Goal: Task Accomplishment & Management: Use online tool/utility

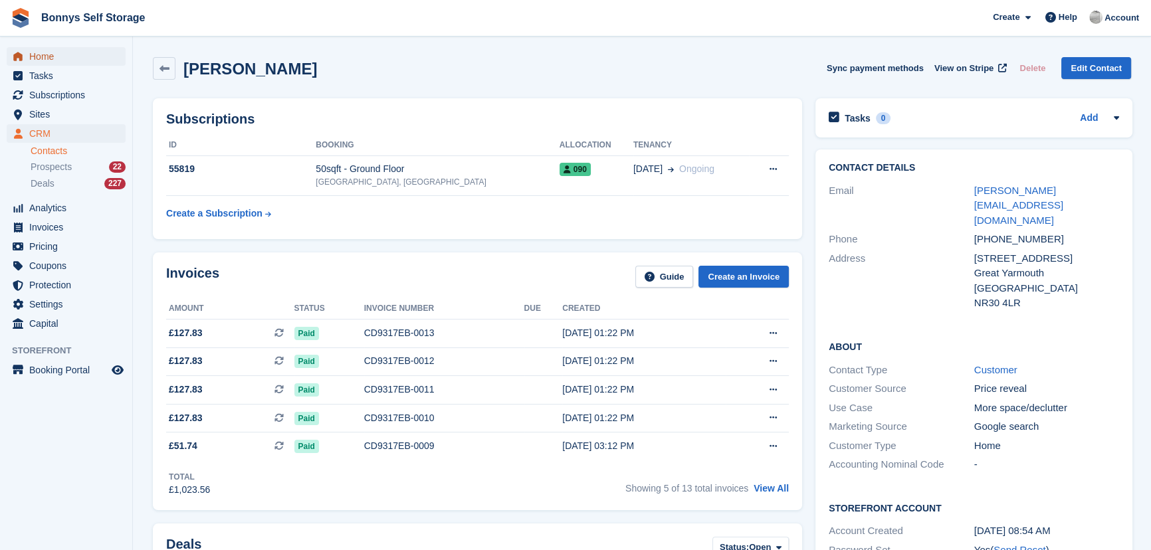
drag, startPoint x: 45, startPoint y: 55, endPoint x: 62, endPoint y: 55, distance: 17.3
click at [45, 55] on span "Home" at bounding box center [69, 56] width 80 height 19
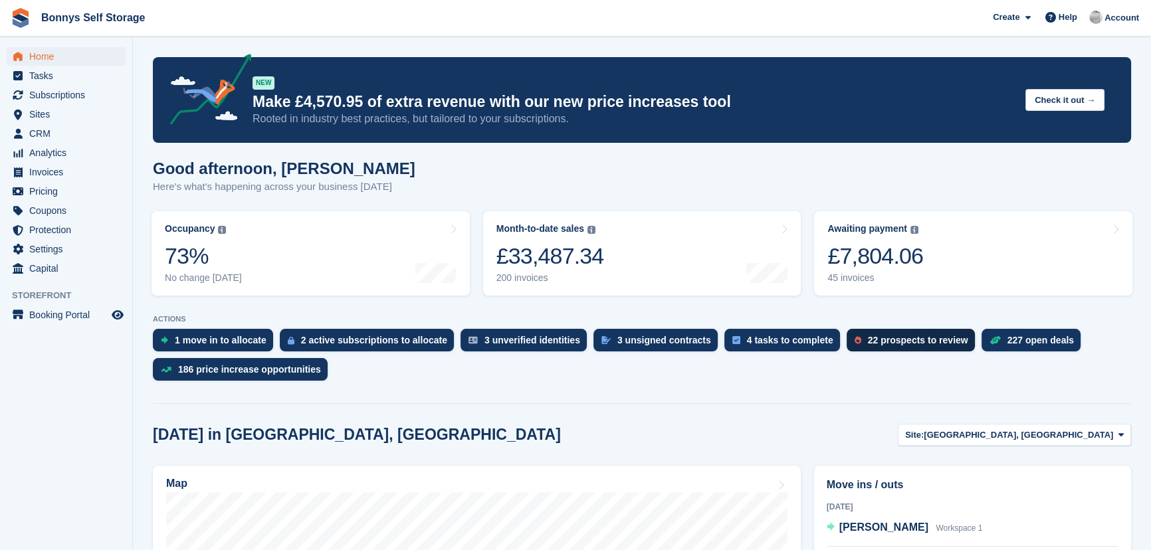
click at [868, 335] on div "22 prospects to review" at bounding box center [918, 340] width 100 height 11
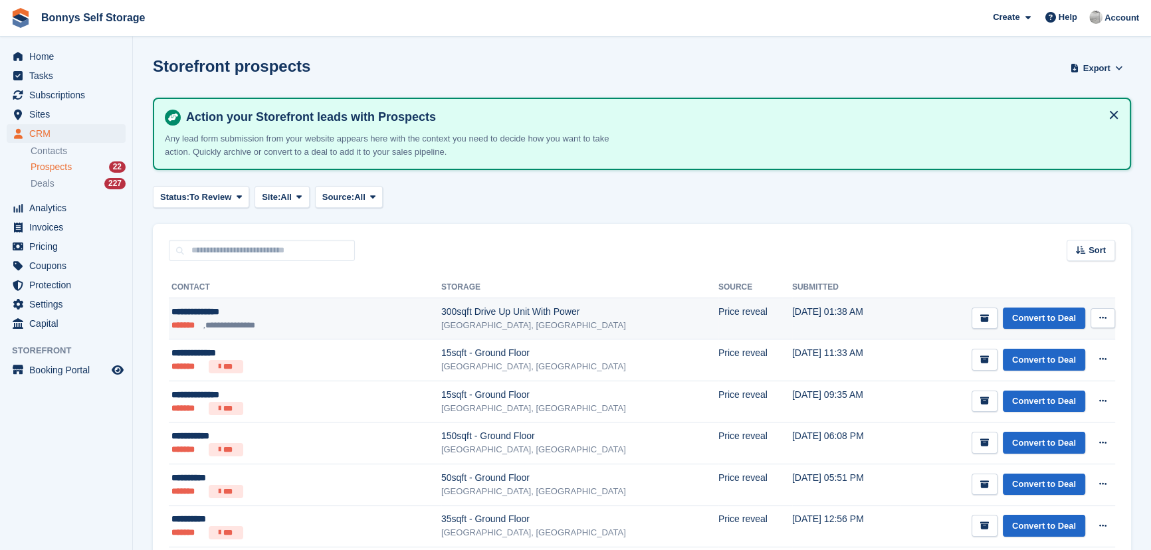
click at [1101, 316] on icon at bounding box center [1102, 318] width 7 height 9
click at [1055, 323] on link "Convert to Deal" at bounding box center [1044, 319] width 82 height 22
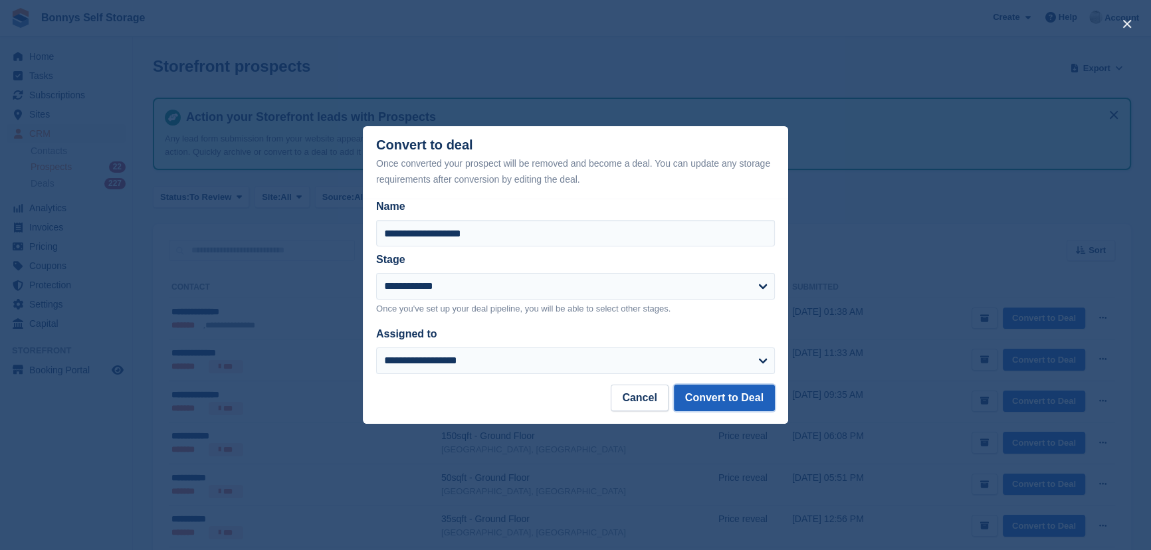
click at [763, 401] on button "Convert to Deal" at bounding box center [724, 398] width 101 height 27
